Goal: Information Seeking & Learning: Compare options

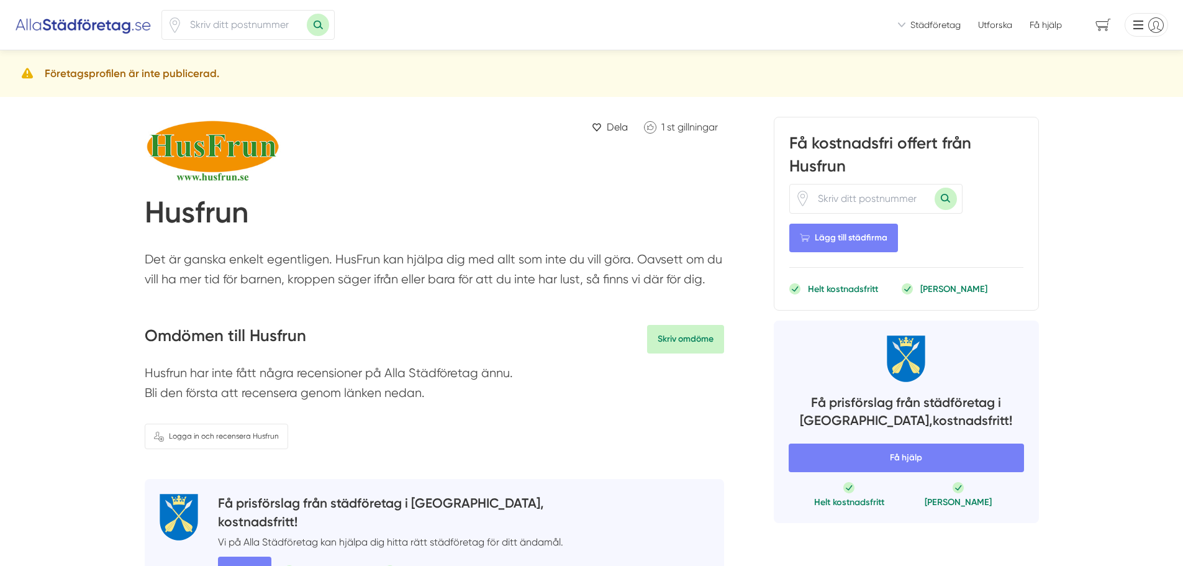
click at [178, 215] on h1 "Husfrun" at bounding box center [197, 214] width 104 height 41
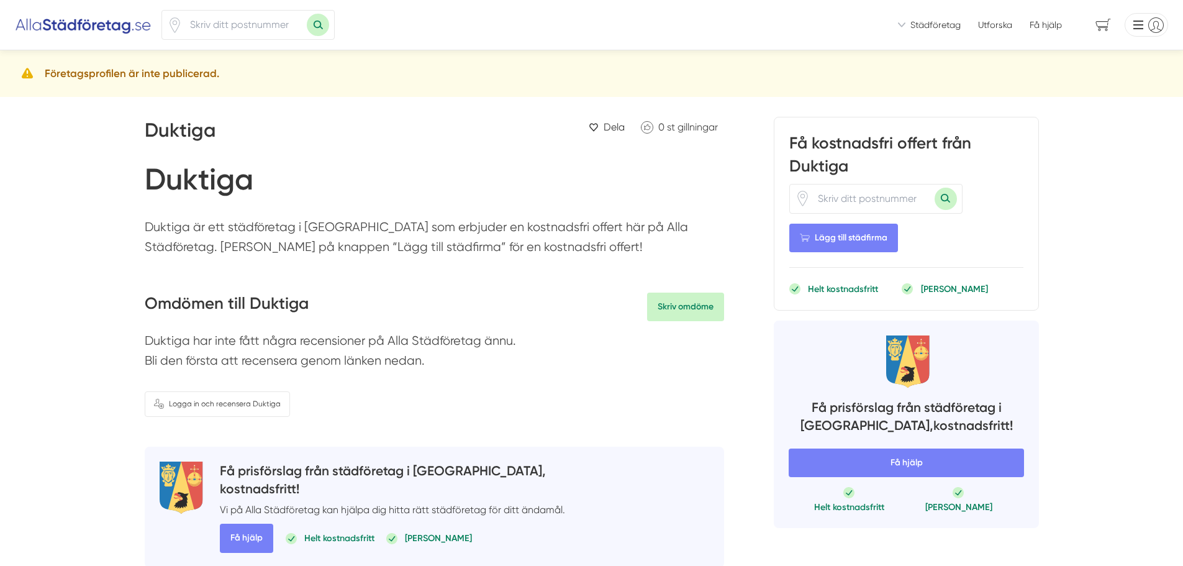
click at [186, 179] on h1 "Duktiga" at bounding box center [199, 181] width 109 height 41
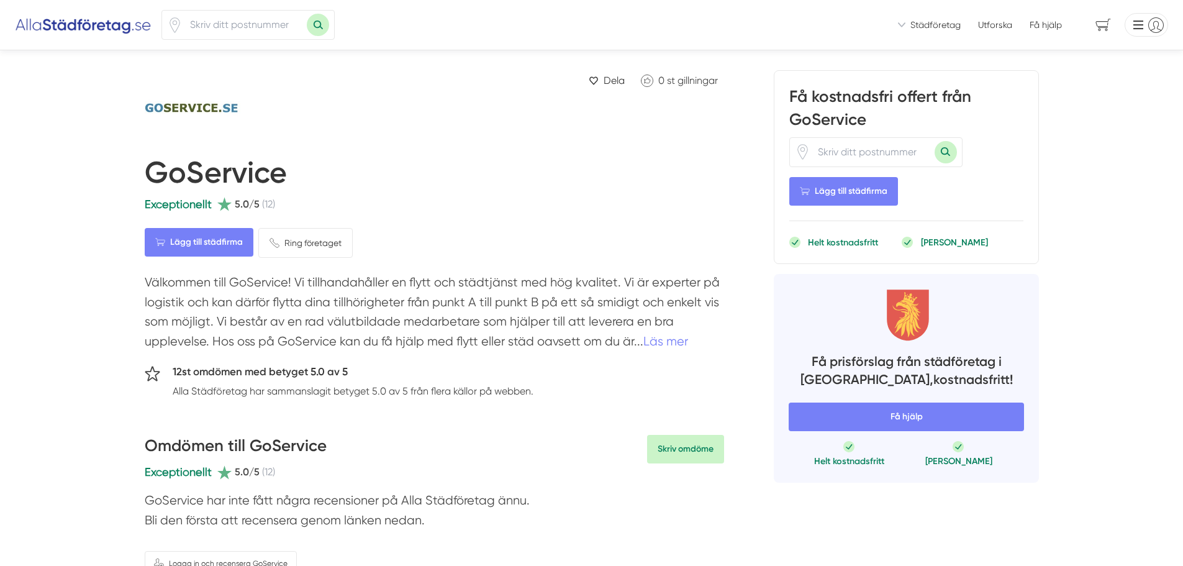
click at [213, 177] on h1 "GoService" at bounding box center [216, 175] width 142 height 41
click at [448, 120] on div at bounding box center [303, 107] width 317 height 75
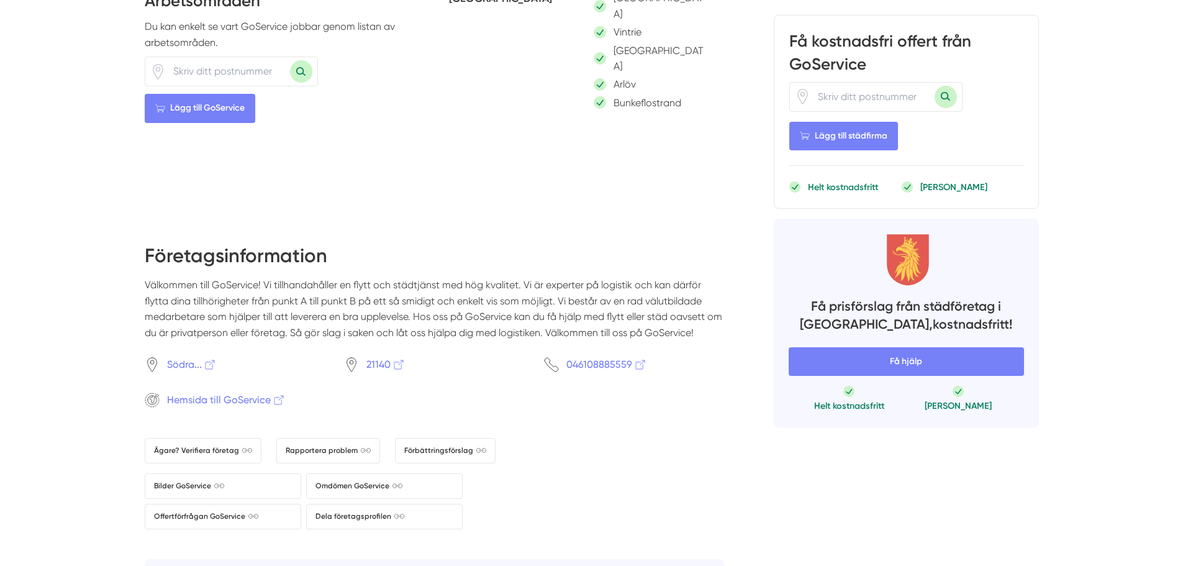
scroll to position [1304, 0]
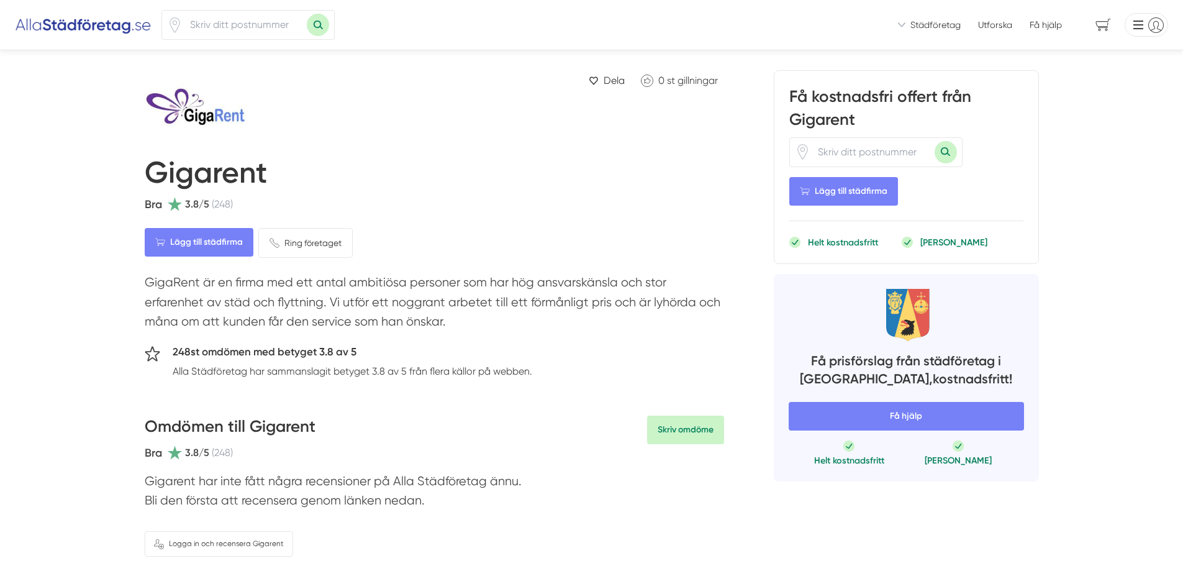
click at [223, 173] on h1 "Gigarent" at bounding box center [206, 175] width 122 height 41
